Goal: Find contact information: Find contact information

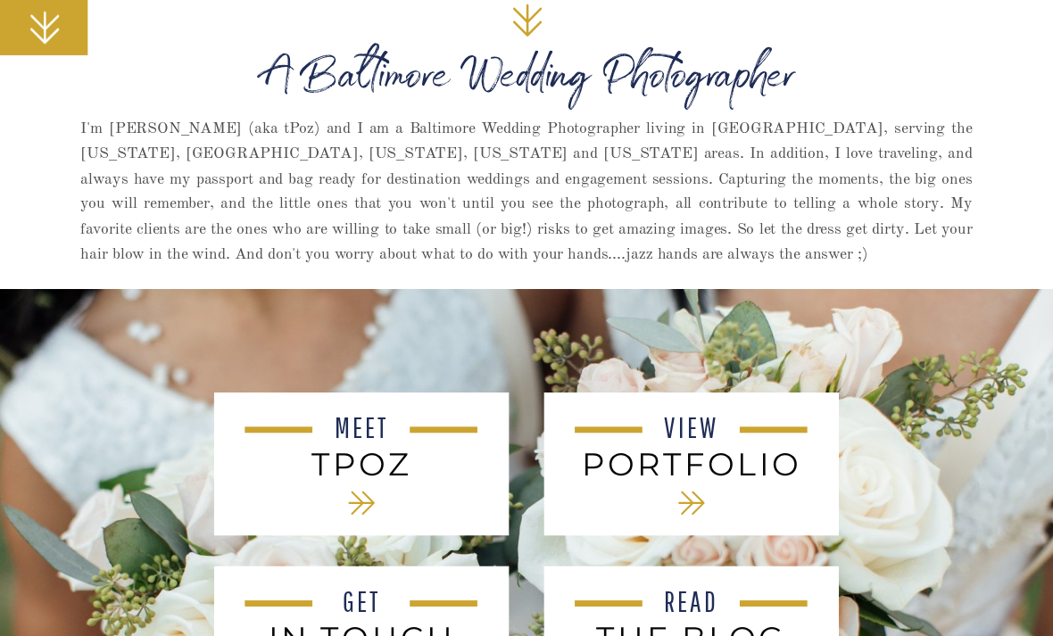
scroll to position [600, 0]
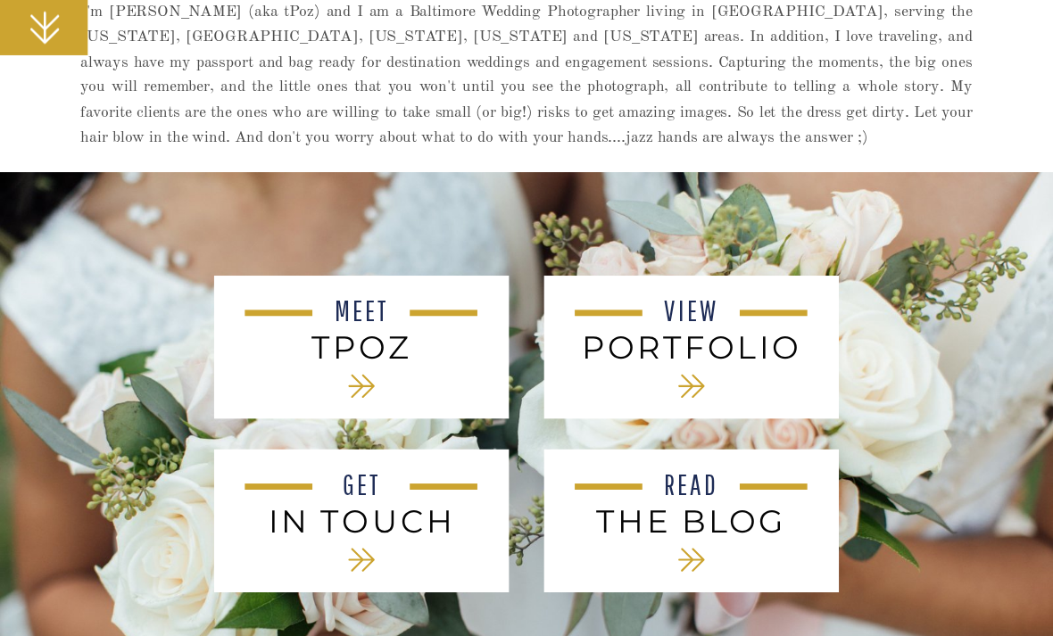
click at [755, 381] on div at bounding box center [691, 348] width 294 height 143
click at [696, 380] on icon at bounding box center [691, 387] width 26 height 23
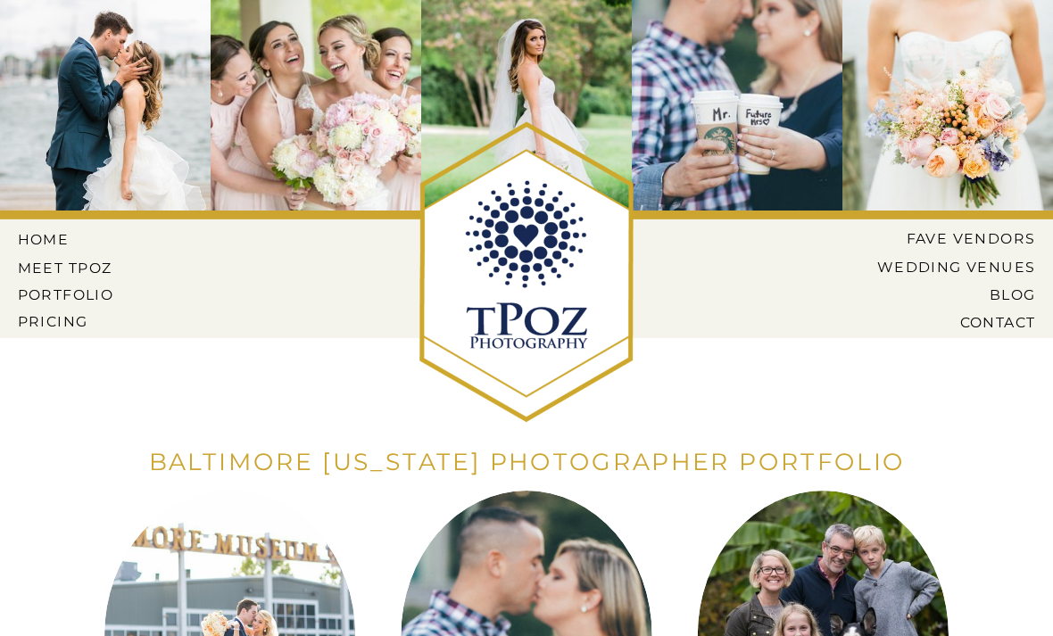
click at [49, 244] on nav "HOME" at bounding box center [57, 240] width 79 height 16
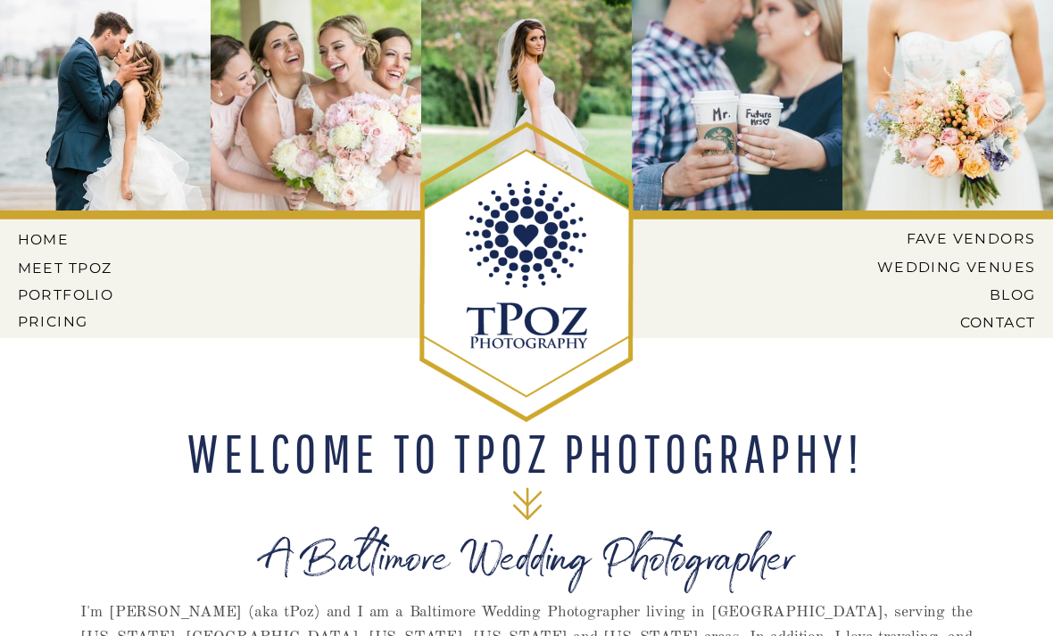
click at [50, 320] on nav "Pricing" at bounding box center [68, 321] width 100 height 16
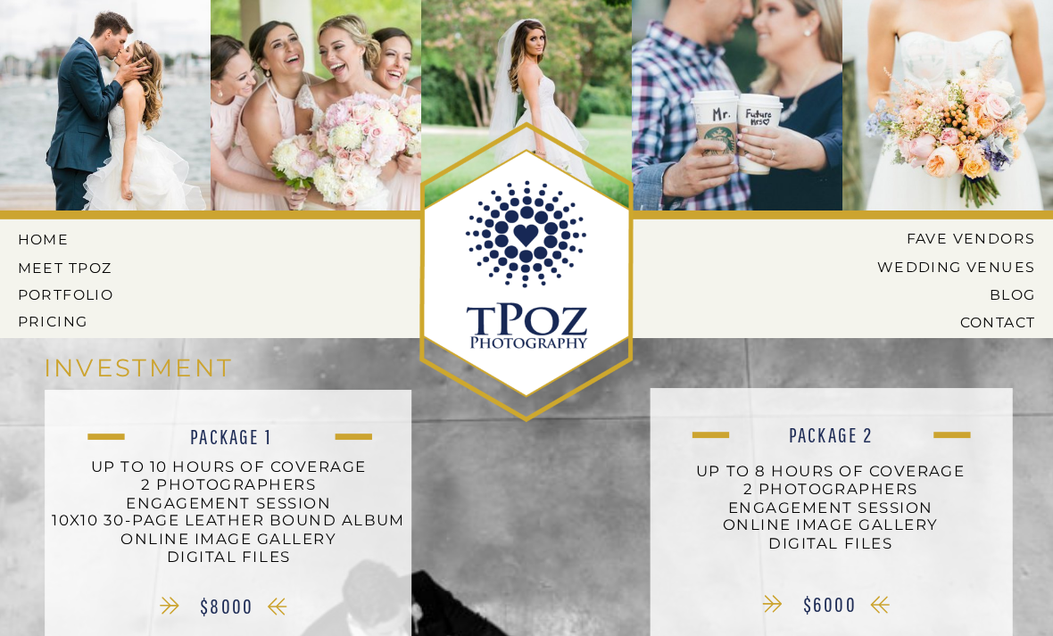
click at [66, 233] on nav "HOME" at bounding box center [57, 240] width 79 height 16
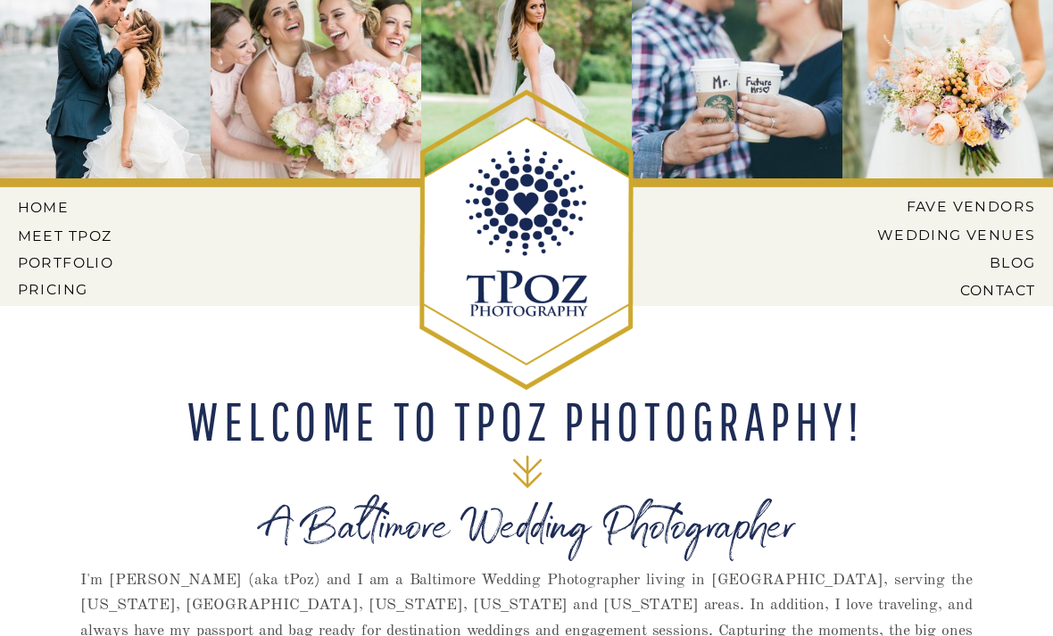
scroll to position [36, 0]
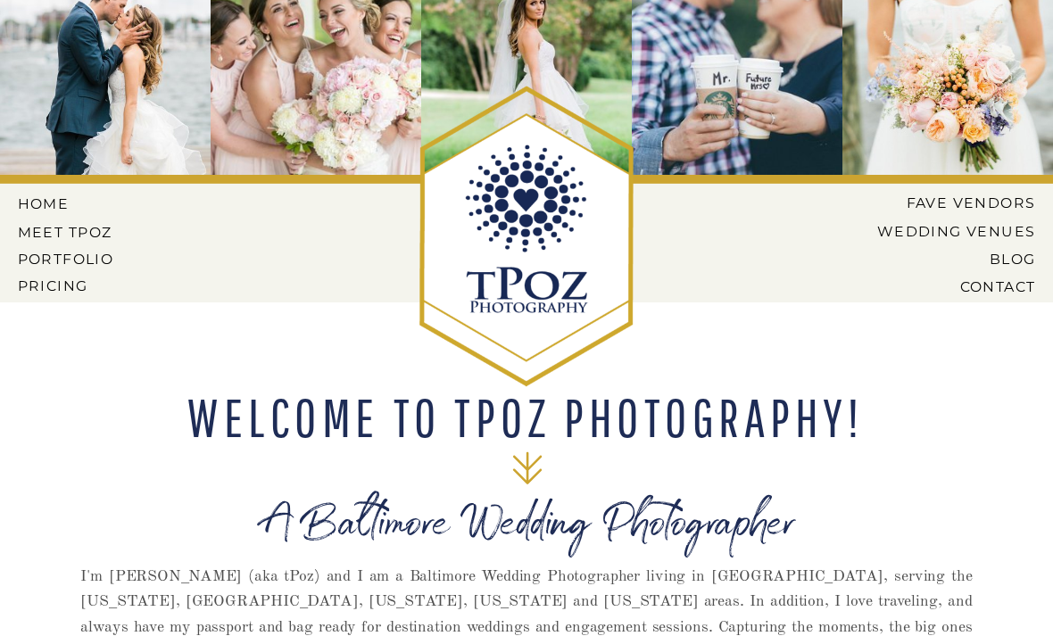
click at [102, 252] on nav "PORTFOLIO" at bounding box center [68, 260] width 100 height 16
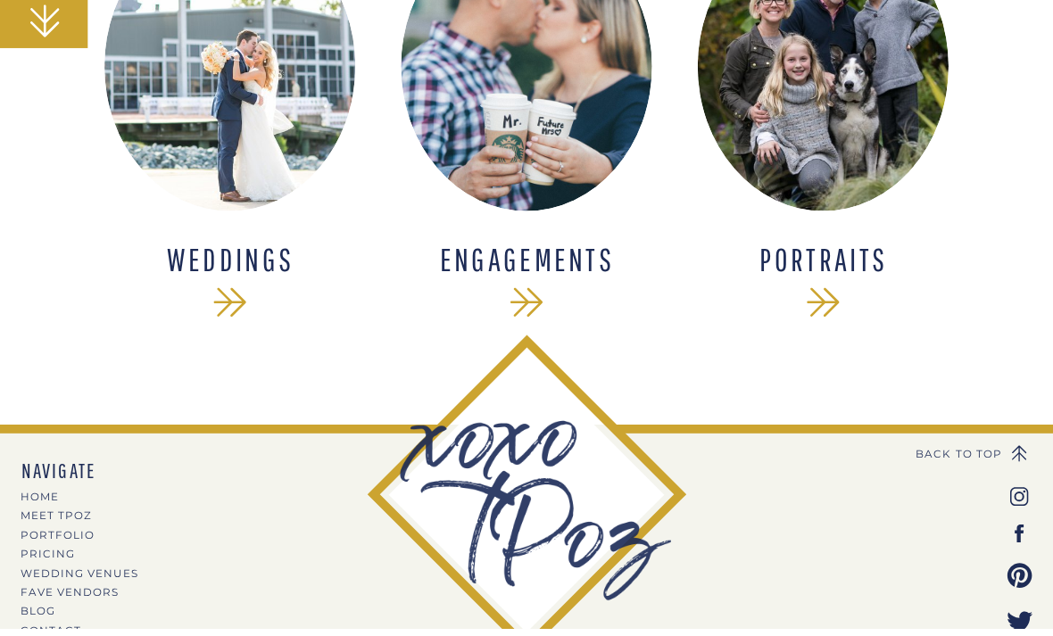
scroll to position [545, 0]
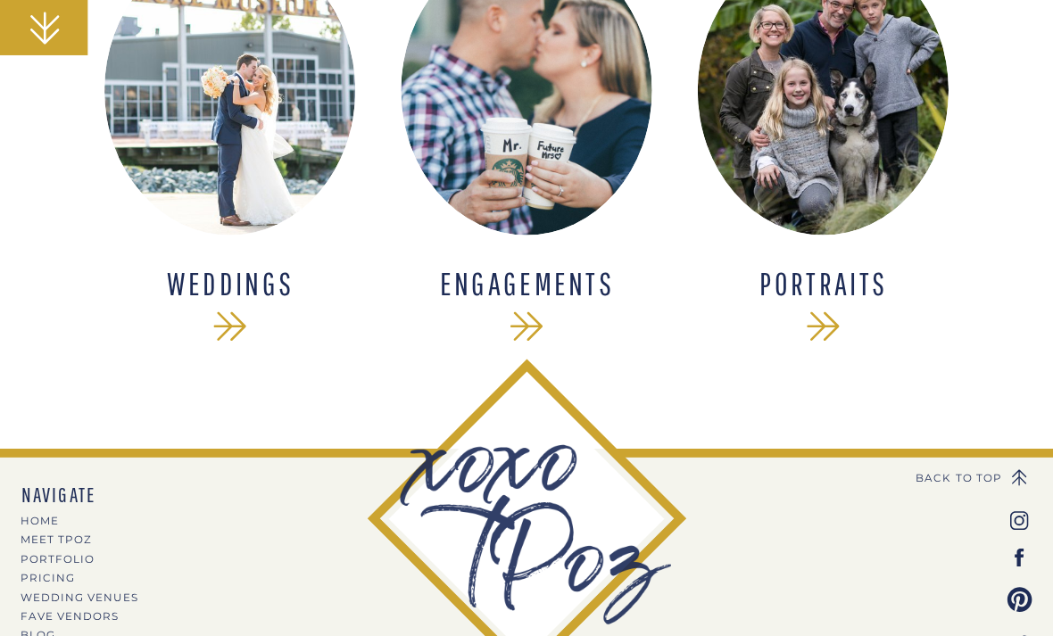
click at [245, 315] on icon at bounding box center [229, 325] width 47 height 47
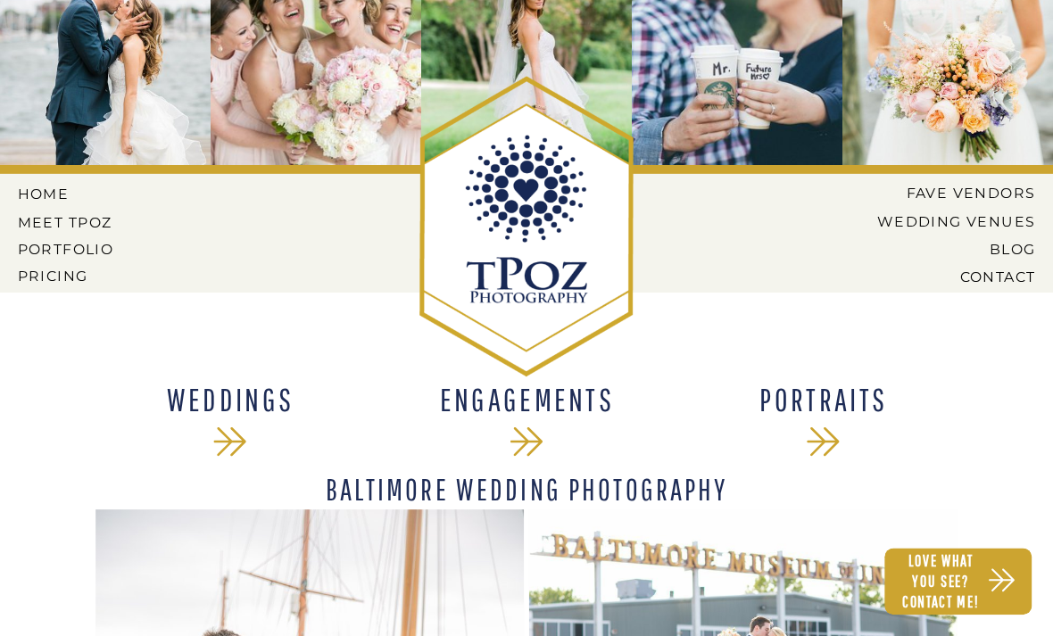
scroll to position [48, 0]
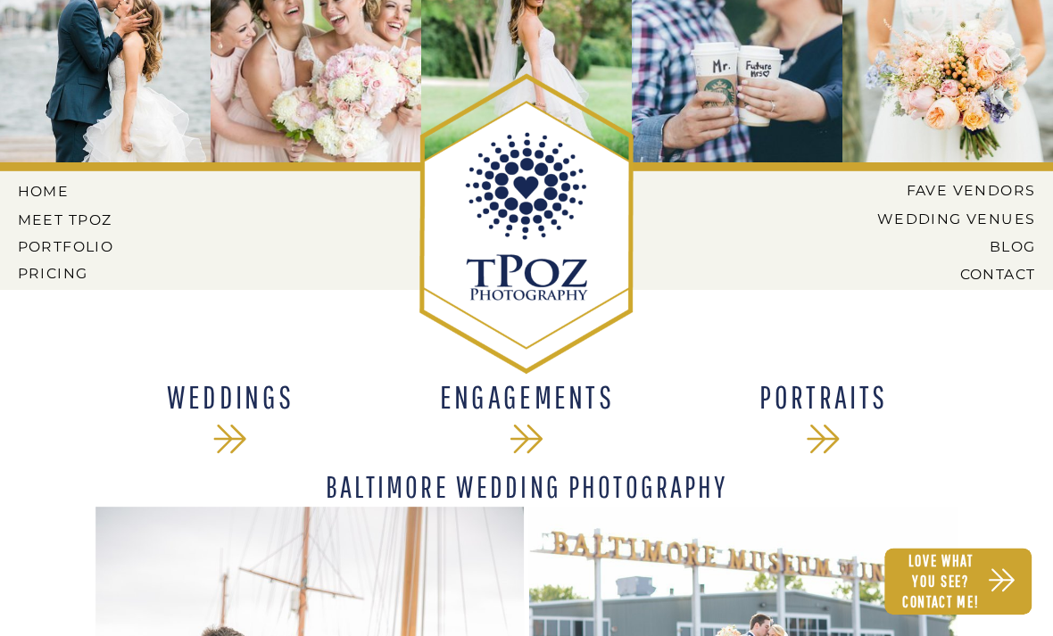
click at [46, 198] on nav "HOME" at bounding box center [57, 192] width 79 height 16
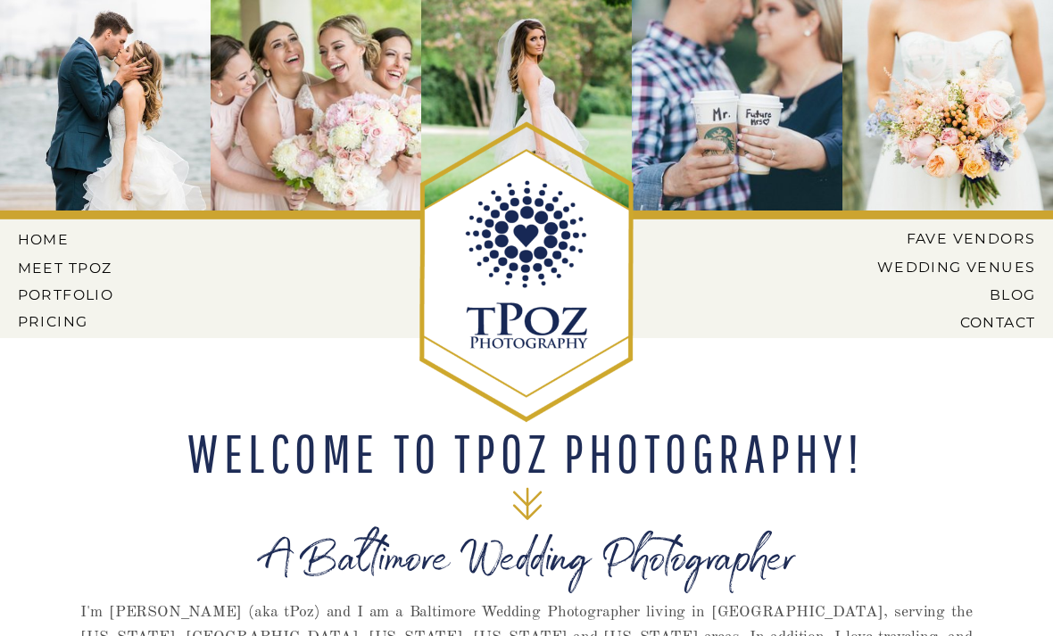
click at [62, 266] on nav "MEET tPoz" at bounding box center [65, 268] width 95 height 16
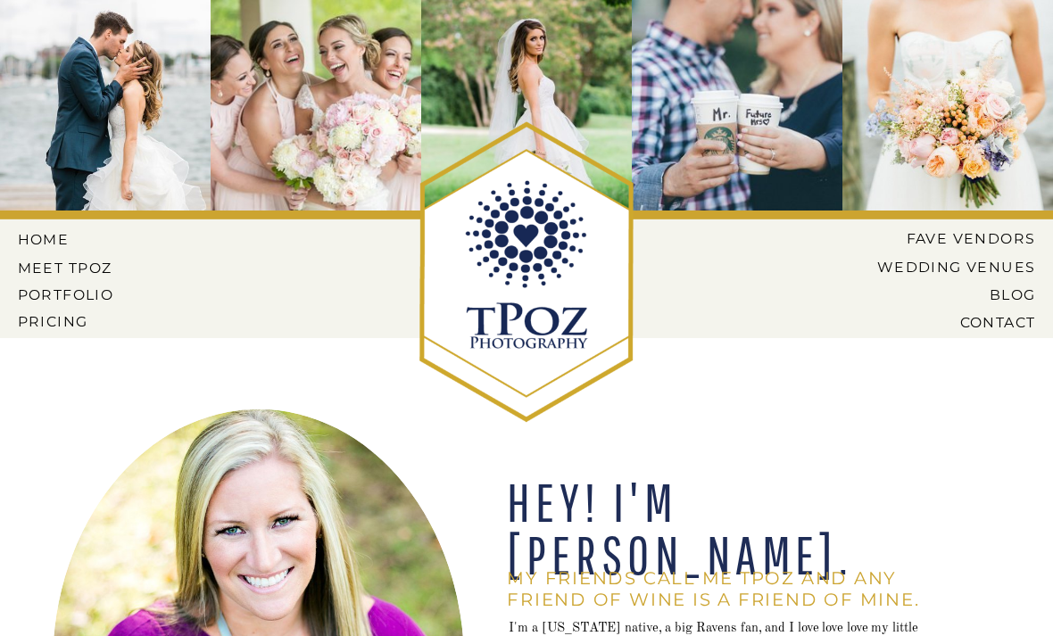
click at [998, 263] on nav "Wedding Venues" at bounding box center [942, 267] width 185 height 16
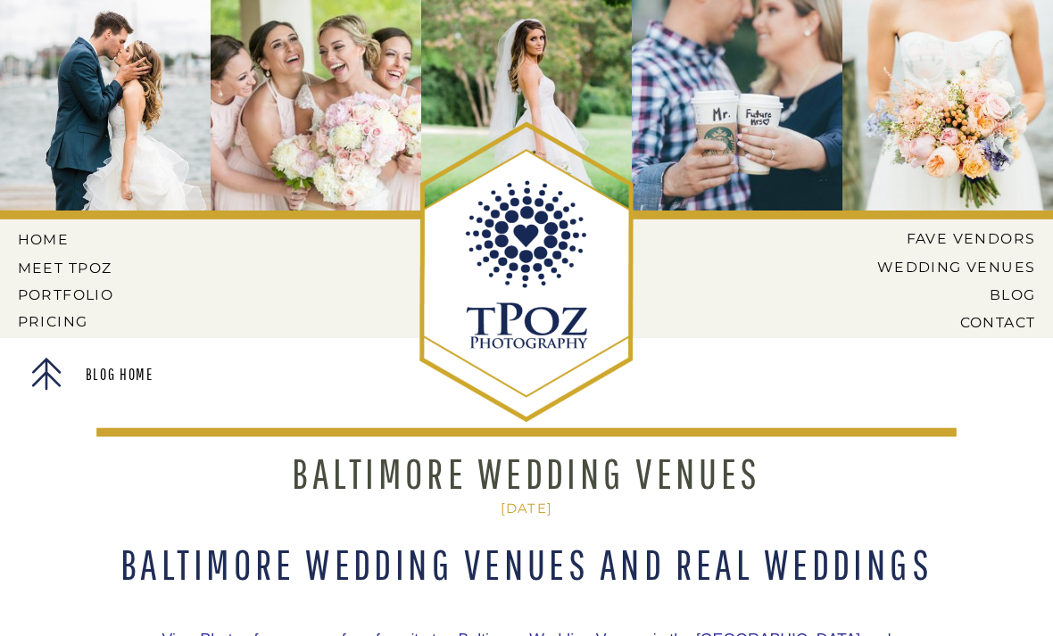
click at [1015, 325] on nav "CONTACT" at bounding box center [965, 322] width 137 height 16
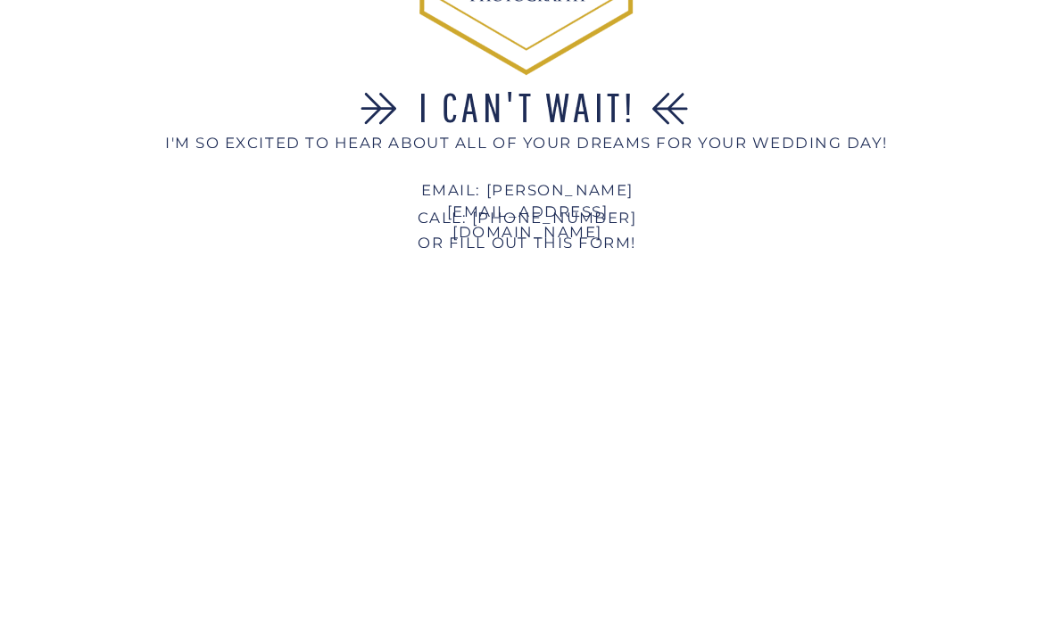
scroll to position [347, 0]
click at [647, 194] on h2 "EMAIL: [PERSON_NAME][EMAIL_ADDRESS][DOMAIN_NAME]" at bounding box center [527, 190] width 281 height 21
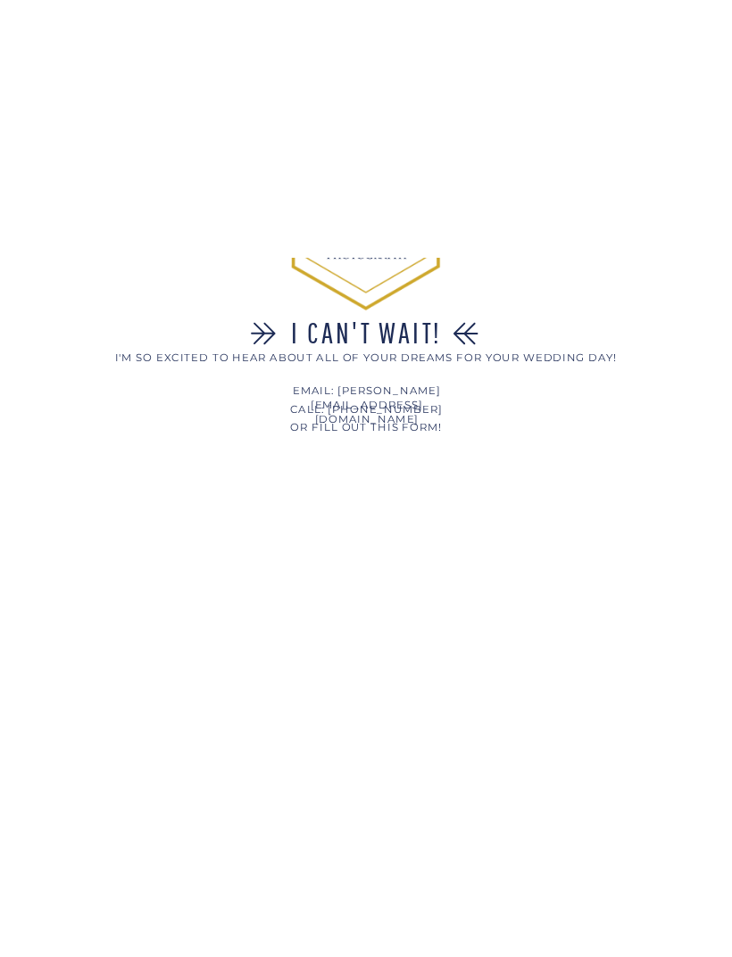
scroll to position [0, 0]
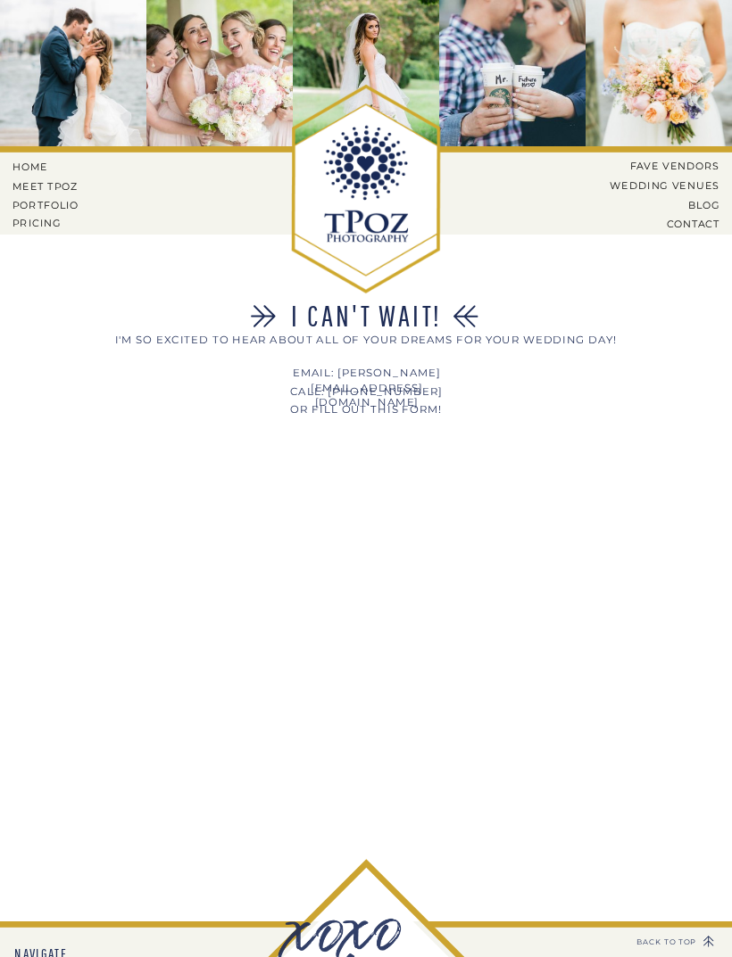
click at [657, 1] on div at bounding box center [658, 73] width 146 height 146
